Goal: Task Accomplishment & Management: Manage account settings

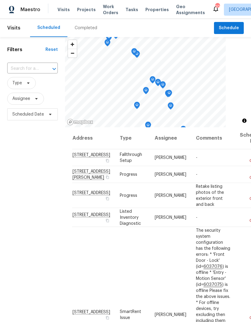
click at [29, 70] on input "text" at bounding box center [24, 68] width 34 height 9
type input "1202"
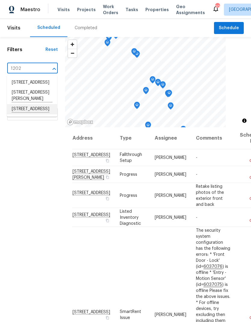
click at [20, 114] on li "1202 52E Hwy, Portland, TN 37148" at bounding box center [32, 109] width 50 height 10
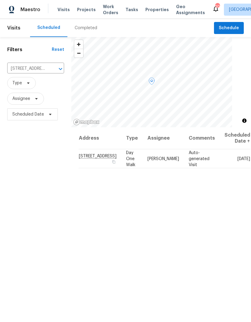
click at [0, 0] on icon at bounding box center [0, 0] width 0 height 0
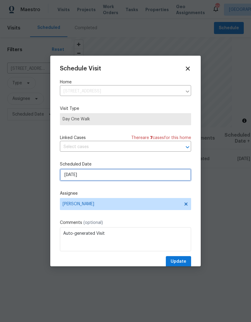
click at [80, 173] on input "8/27/2025" at bounding box center [125, 175] width 131 height 12
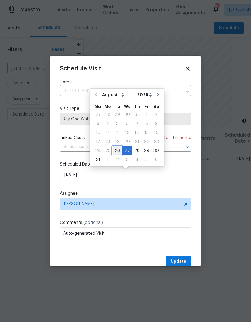
click at [114, 151] on div "26" at bounding box center [118, 151] width 10 height 8
type input "8/26/2025"
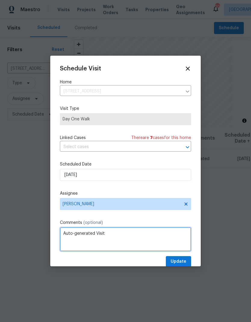
click at [112, 234] on textarea "Auto-generated Visit" at bounding box center [125, 239] width 131 height 24
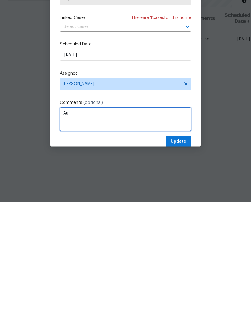
type textarea "A"
type textarea "Day zero"
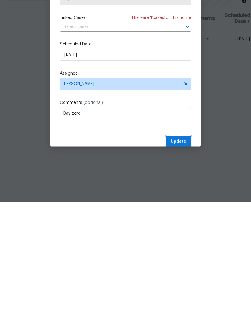
click at [173, 258] on span "Update" at bounding box center [179, 262] width 16 height 8
